Goal: Task Accomplishment & Management: Use online tool/utility

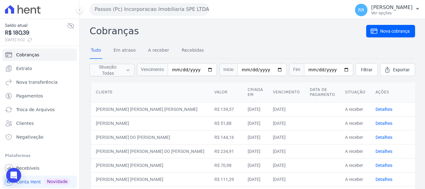
click at [248, 28] on h2 "Cobranças" at bounding box center [228, 31] width 277 height 14
click at [26, 125] on span "Clientes" at bounding box center [24, 123] width 17 height 6
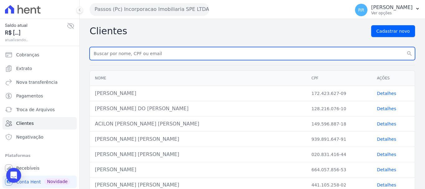
click at [142, 52] on input "text" at bounding box center [253, 53] width 326 height 13
paste input "[PERSON_NAME] DOS [PERSON_NAME]"
type input "[PERSON_NAME] DOS [PERSON_NAME]"
click at [404, 47] on button "search" at bounding box center [409, 53] width 11 height 13
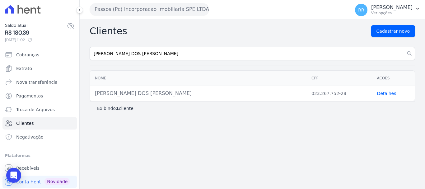
click at [390, 93] on link "Detalhes" at bounding box center [386, 93] width 19 height 5
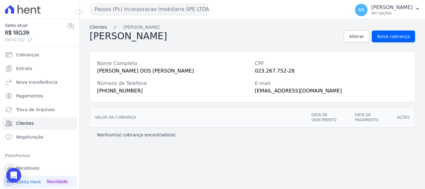
click at [94, 27] on link "Clientes" at bounding box center [98, 27] width 17 height 7
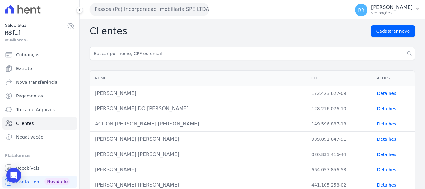
drag, startPoint x: 191, startPoint y: 62, endPoint x: 189, endPoint y: 53, distance: 8.9
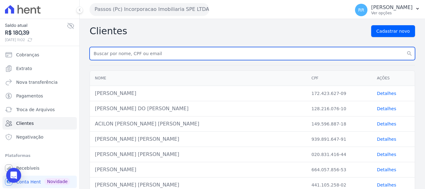
click at [189, 53] on input "text" at bounding box center [253, 53] width 326 height 13
paste input "[PERSON_NAME] DOS [PERSON_NAME]"
type input "[PERSON_NAME] DOS [PERSON_NAME]"
click at [404, 47] on button "search" at bounding box center [409, 53] width 11 height 13
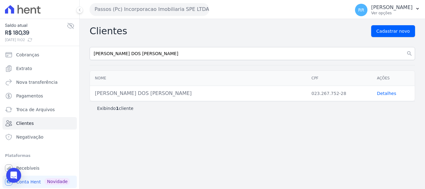
click at [128, 91] on div "[PERSON_NAME] DOS [PERSON_NAME]" at bounding box center [198, 93] width 207 height 7
click at [376, 98] on td "Detalhes" at bounding box center [393, 93] width 43 height 15
click at [379, 96] on link "Detalhes" at bounding box center [386, 93] width 19 height 5
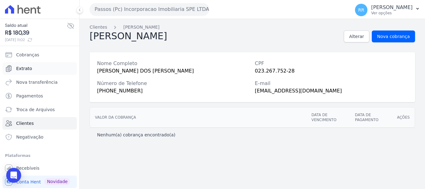
click at [25, 68] on span "Extrato" at bounding box center [24, 68] width 16 height 6
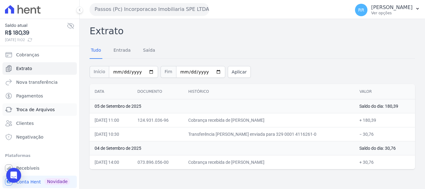
click at [25, 107] on span "Troca de Arquivos" at bounding box center [35, 109] width 39 height 6
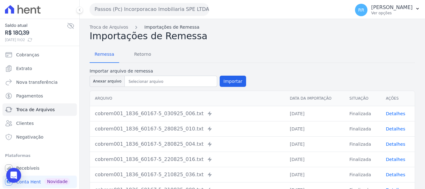
click at [165, 25] on link "Importações de Remessa" at bounding box center [171, 27] width 55 height 7
click at [135, 56] on span "Retorno" at bounding box center [142, 54] width 25 height 12
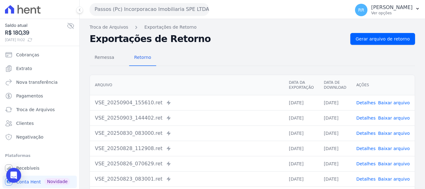
click at [163, 5] on button "Passos (Pc) Incorporacao Imobiliaria SPE LTDA" at bounding box center [150, 9] width 120 height 12
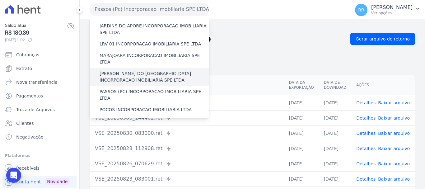
scroll to position [156, 0]
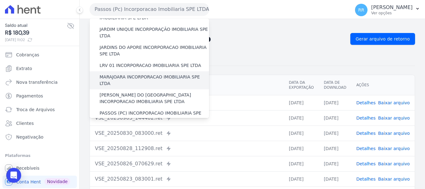
click at [131, 74] on label "MARAJOARA INCORPORACAO IMOBILIARIA SPE LTDA" at bounding box center [155, 80] width 110 height 13
click at [0, 0] on input "MARAJOARA INCORPORACAO IMOBILIARIA SPE LTDA" at bounding box center [0, 0] width 0 height 0
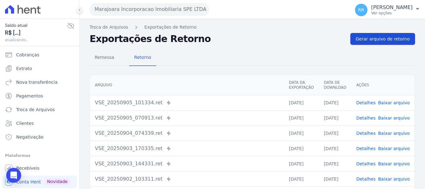
click at [369, 43] on link "Gerar arquivo de retorno" at bounding box center [383, 39] width 65 height 12
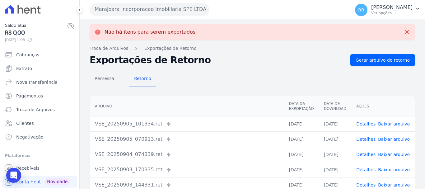
click at [365, 124] on link "Detalhes" at bounding box center [366, 123] width 19 height 5
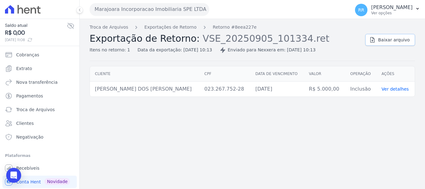
drag, startPoint x: 388, startPoint y: 43, endPoint x: 380, endPoint y: 43, distance: 8.4
click at [388, 43] on link "Baixar arquivo" at bounding box center [391, 40] width 50 height 12
drag, startPoint x: 149, startPoint y: 140, endPoint x: 52, endPoint y: 120, distance: 98.7
click at [149, 140] on div "Troca de Arquivos Exportações de Retorno Retorno #8eea227e Exportação de Retorn…" at bounding box center [253, 104] width 346 height 170
click at [31, 107] on span "Troca de Arquivos" at bounding box center [35, 109] width 39 height 6
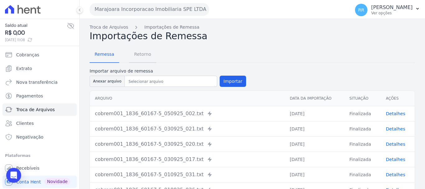
click at [144, 56] on span "Retorno" at bounding box center [142, 54] width 25 height 12
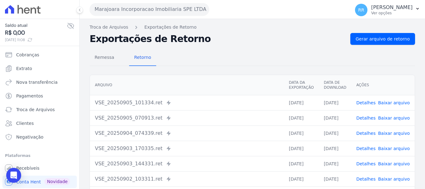
click at [365, 121] on span "Detalhes" at bounding box center [366, 118] width 19 height 6
click at [365, 120] on link "Detalhes" at bounding box center [366, 118] width 19 height 5
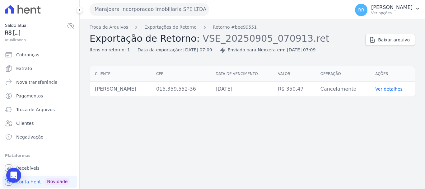
click at [365, 120] on div "Troca de Arquivos Exportações de Retorno Retorno #bee99551 Exportação de Retorn…" at bounding box center [253, 104] width 346 height 170
click at [185, 28] on link "Exportações de Retorno" at bounding box center [170, 27] width 52 height 7
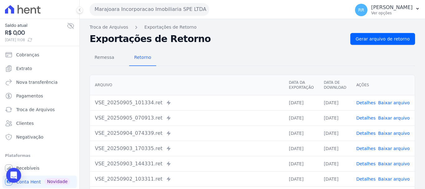
click at [371, 138] on td "Detalhes Baixar arquivo" at bounding box center [384, 132] width 64 height 15
click at [371, 134] on link "Detalhes" at bounding box center [366, 133] width 19 height 5
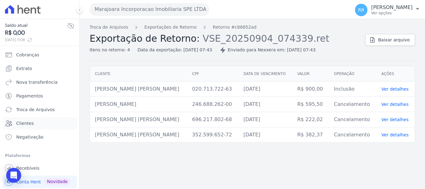
click at [32, 122] on link "Clientes" at bounding box center [39, 123] width 74 height 12
